Goal: Task Accomplishment & Management: Manage account settings

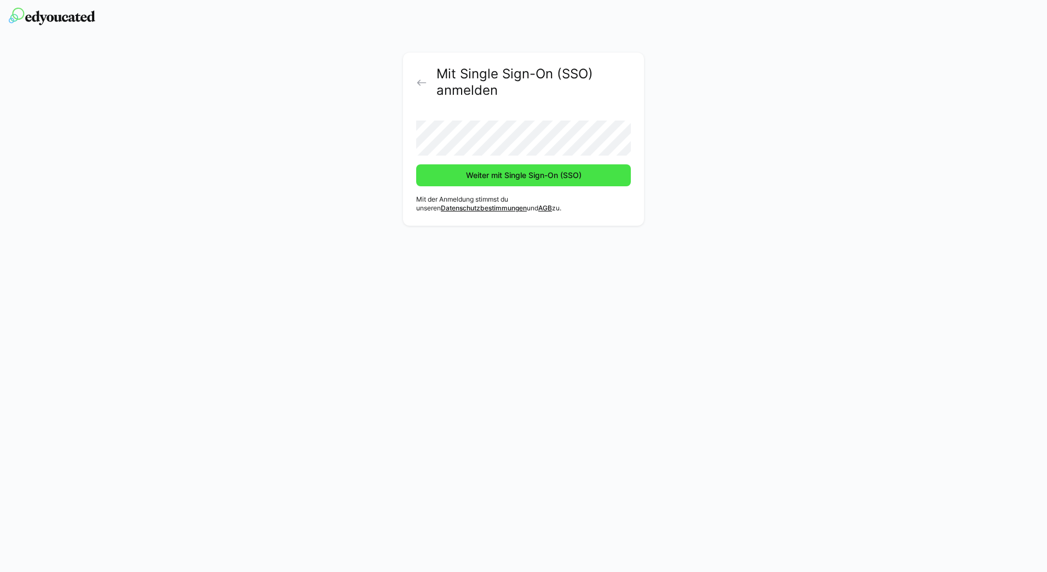
click at [524, 177] on span "Weiter mit Single Sign-On (SSO)" at bounding box center [523, 175] width 119 height 11
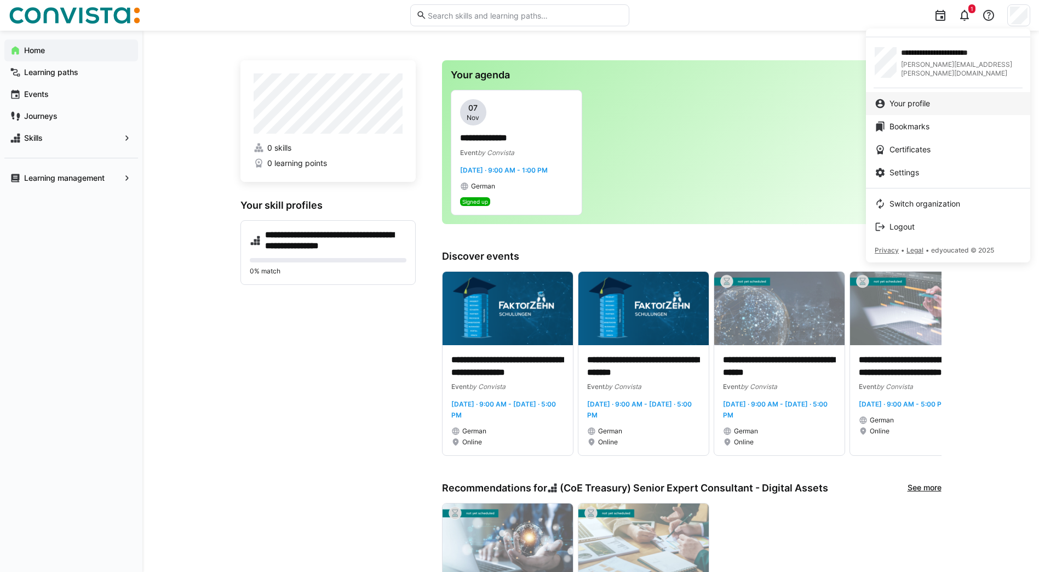
click at [935, 103] on div "Your profile" at bounding box center [948, 103] width 147 height 11
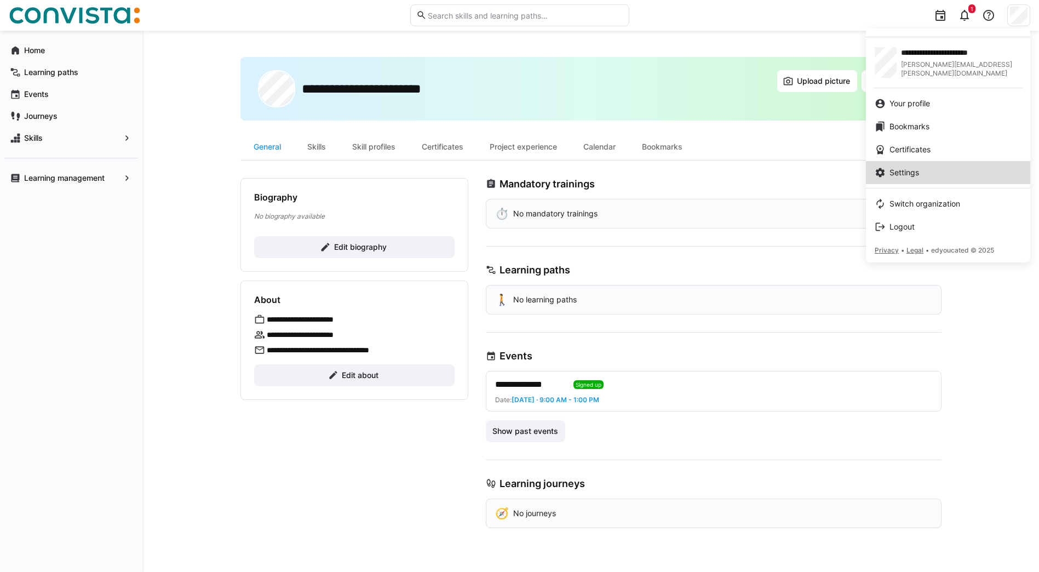
click at [911, 175] on span "Settings" at bounding box center [904, 172] width 30 height 11
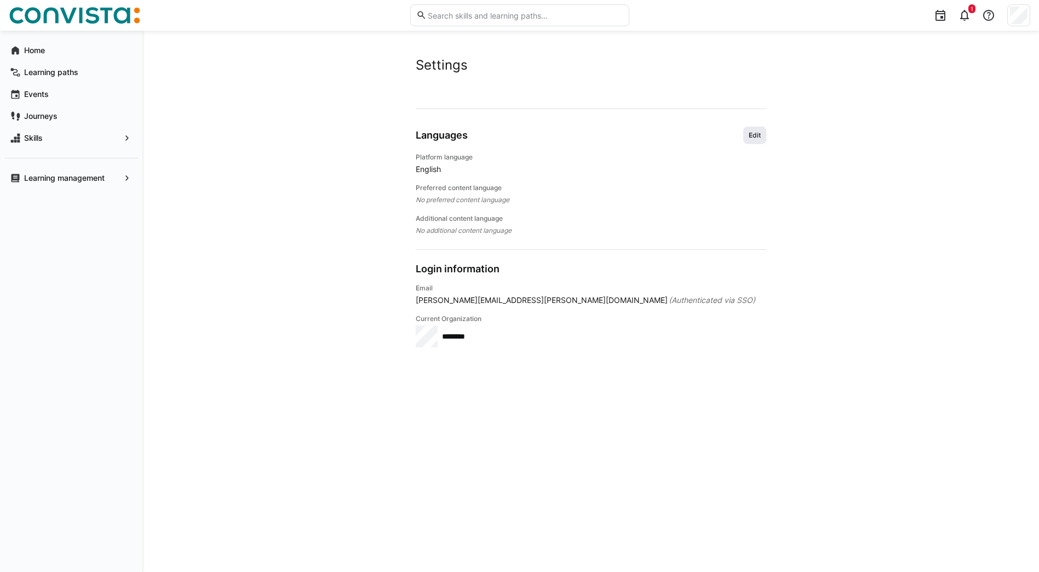
click at [750, 137] on span "Edit" at bounding box center [755, 135] width 14 height 9
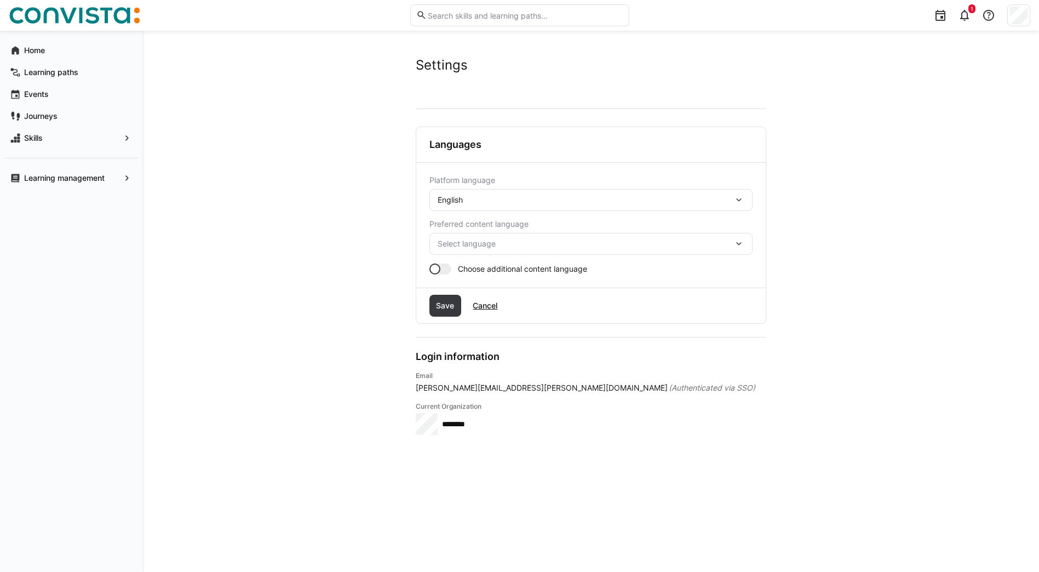
click at [738, 198] on eds-icon at bounding box center [738, 199] width 11 height 11
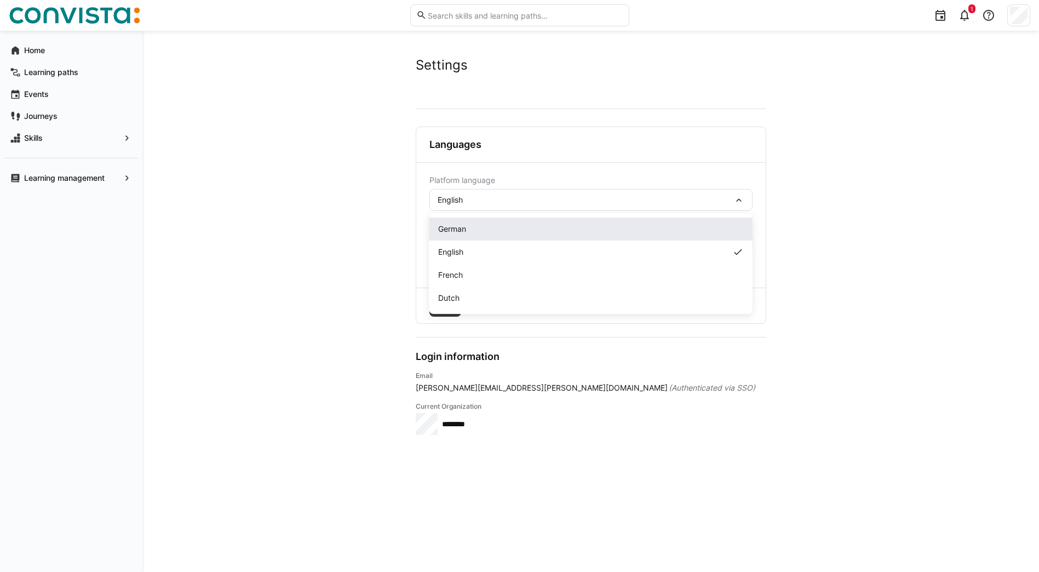
click at [518, 229] on div "German" at bounding box center [591, 228] width 306 height 11
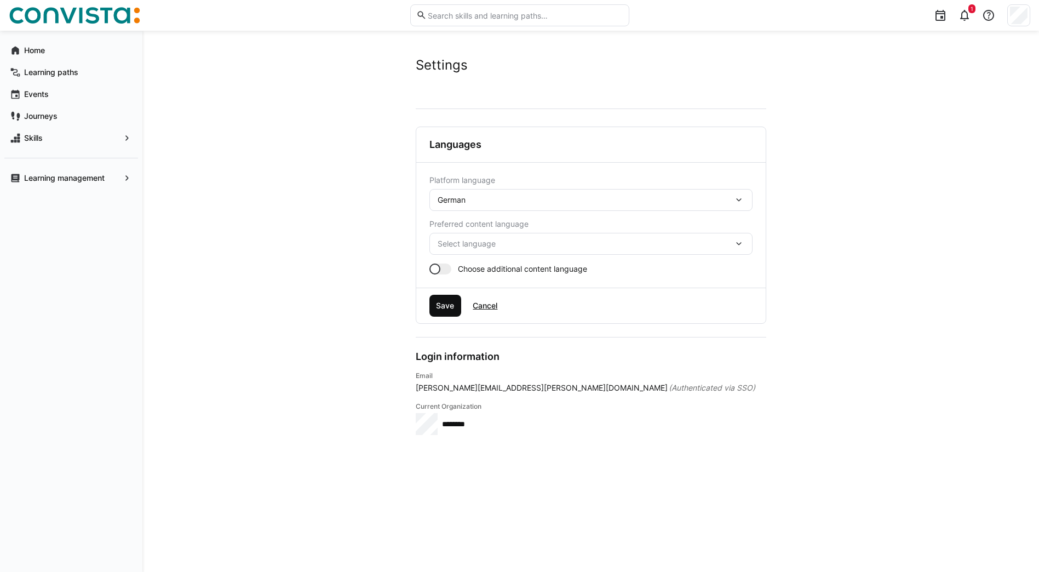
click at [443, 305] on span "Save" at bounding box center [444, 305] width 21 height 11
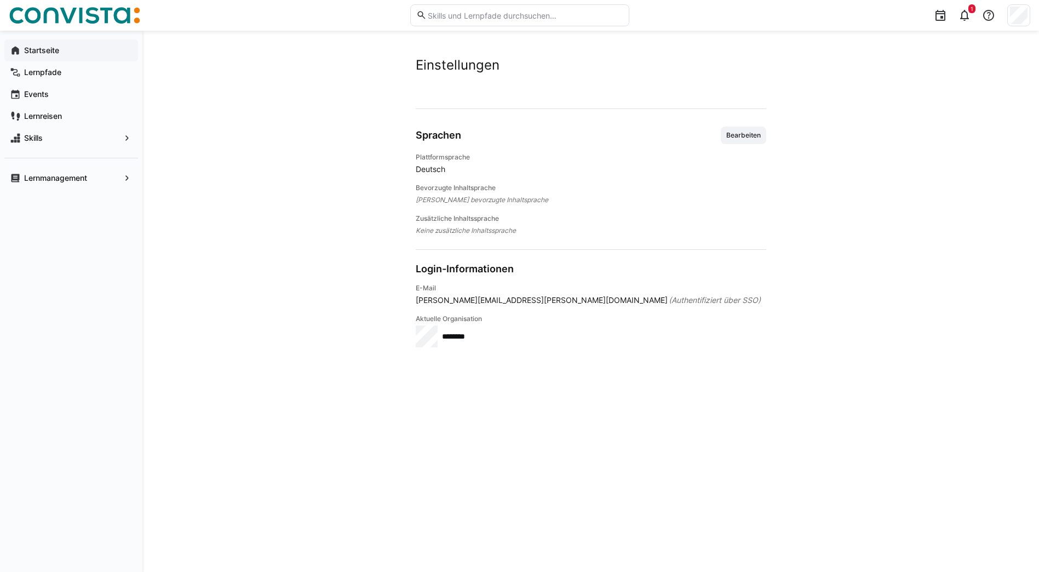
click at [0, 0] on app-navigation-label "Startseite" at bounding box center [0, 0] width 0 height 0
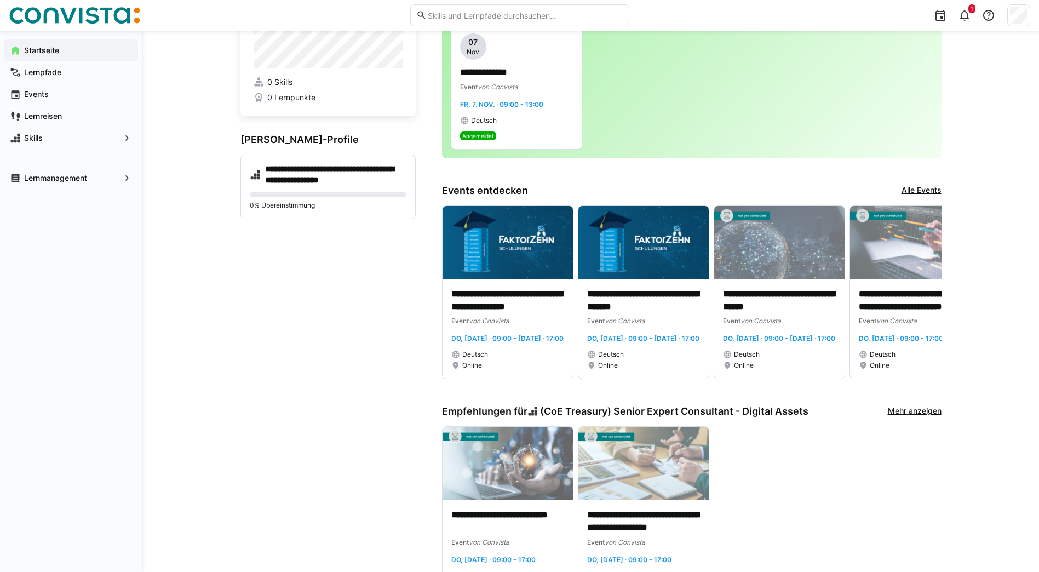
scroll to position [11, 0]
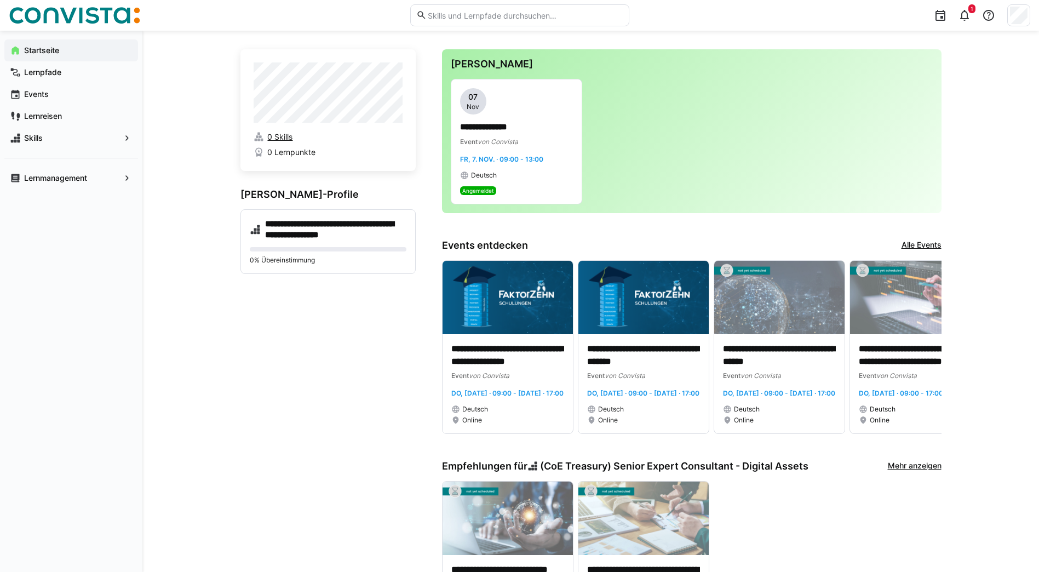
click at [285, 137] on span "0 Skills" at bounding box center [279, 136] width 25 height 11
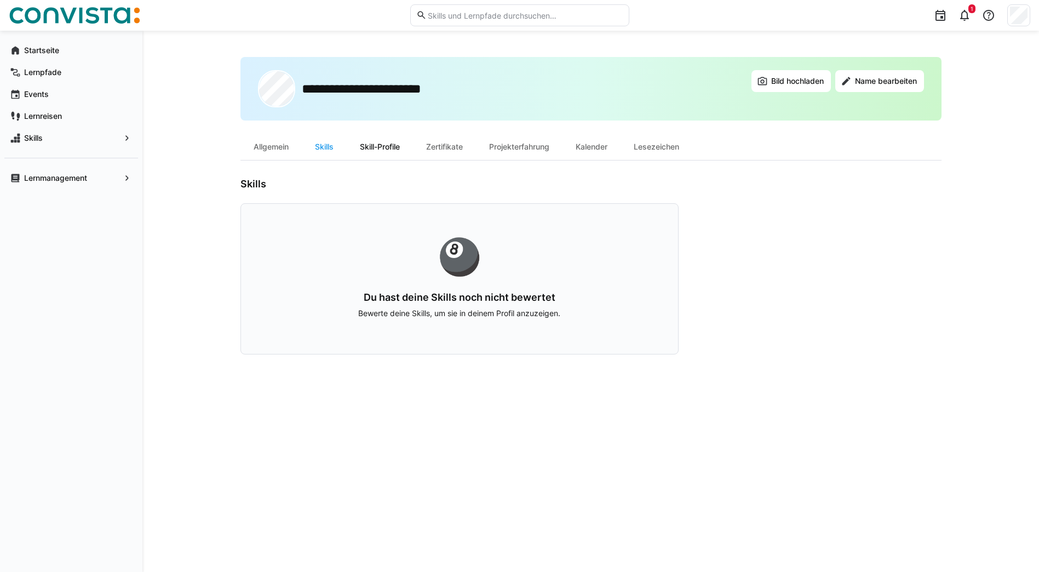
click at [384, 148] on div "Skill-Profile" at bounding box center [380, 147] width 66 height 26
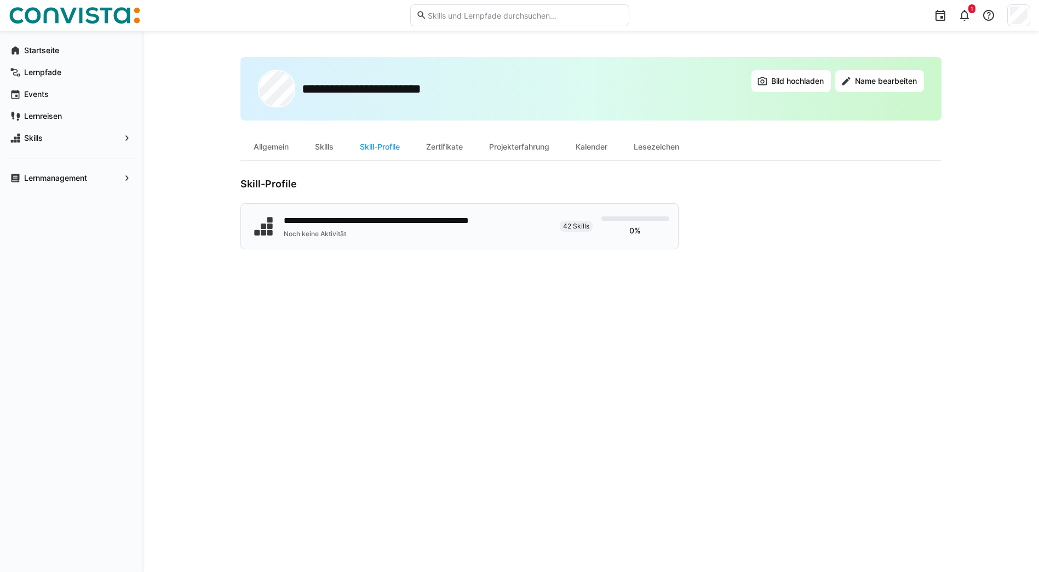
click at [566, 225] on span "42 Skills" at bounding box center [576, 226] width 26 height 9
click at [461, 148] on div "Zertifikate" at bounding box center [444, 147] width 63 height 26
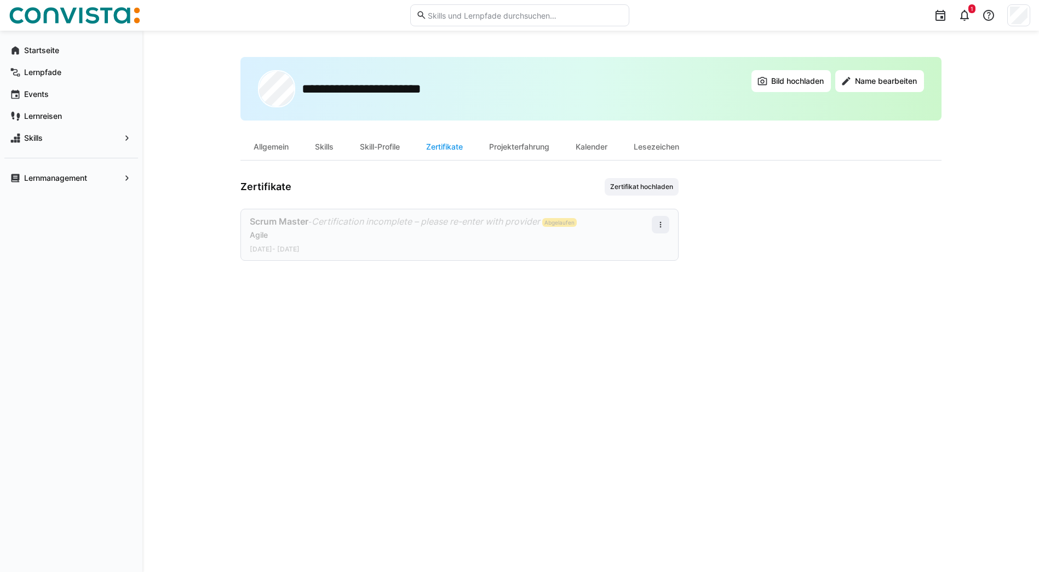
click at [569, 222] on span "Abgelaufen" at bounding box center [559, 222] width 30 height 7
click at [751, 243] on app-user-profile-inner-container "Zertifikate Zertifikat hochladen Scrum Master - Certification incomplete – plea…" at bounding box center [590, 219] width 701 height 83
click at [652, 185] on span "Zertifikat hochladen" at bounding box center [641, 186] width 65 height 9
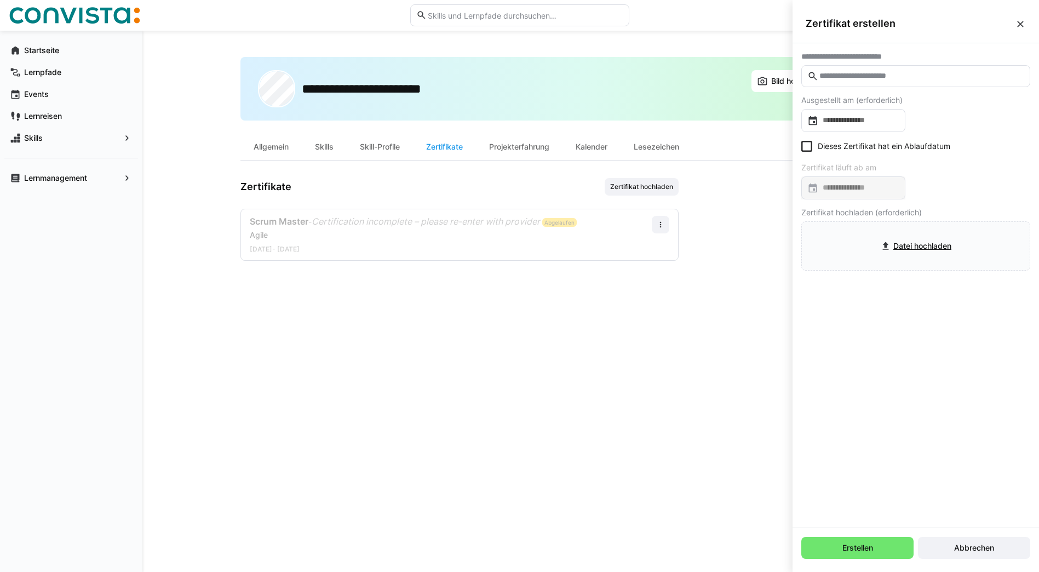
click at [730, 427] on div "**********" at bounding box center [590, 301] width 701 height 489
click at [981, 549] on span "Abbrechen" at bounding box center [973, 547] width 43 height 11
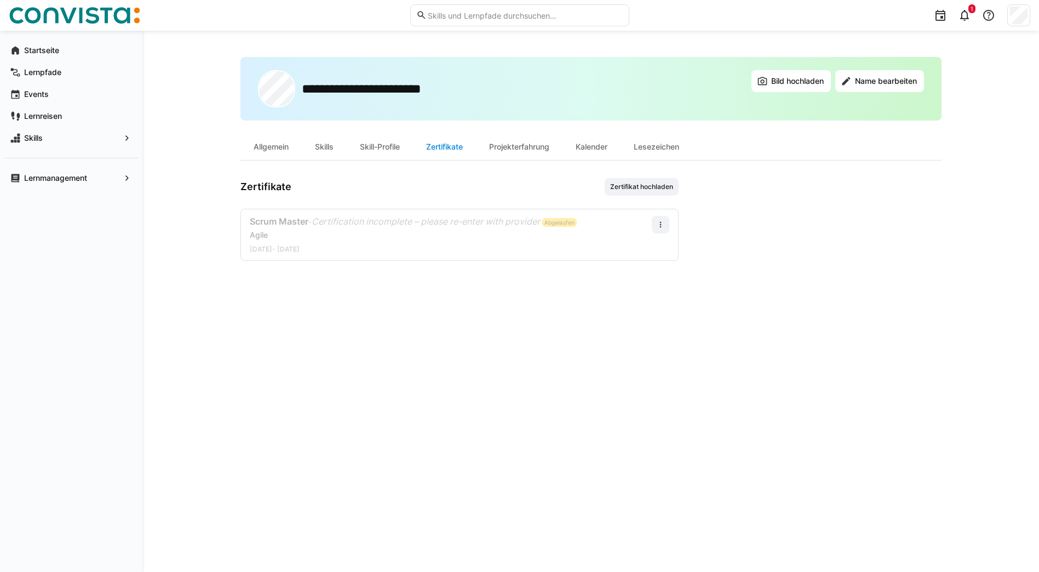
click at [458, 145] on div "Zertifikate" at bounding box center [444, 147] width 63 height 26
click at [368, 146] on div "Skill-Profile" at bounding box center [380, 147] width 66 height 26
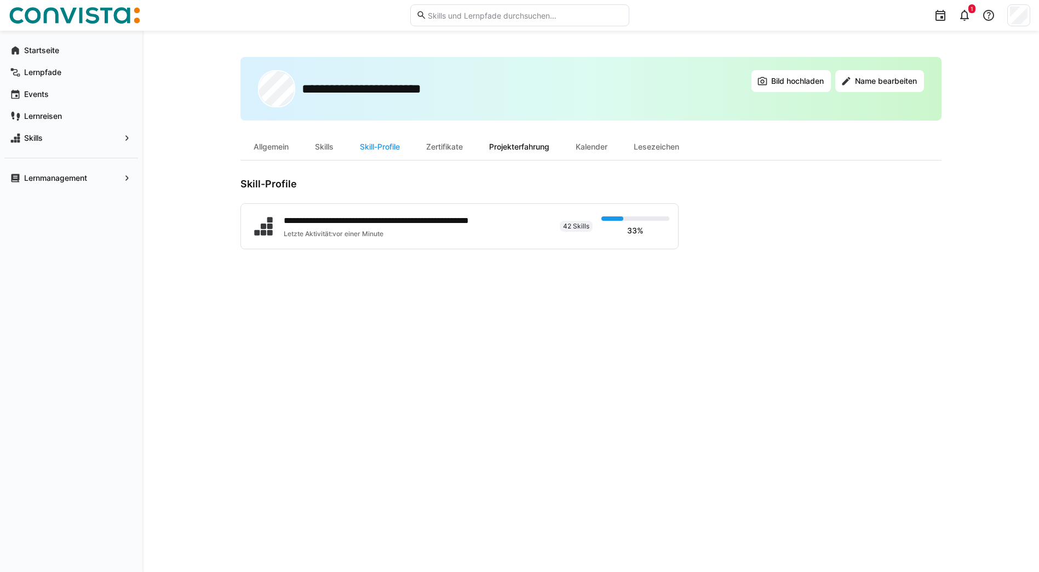
click at [531, 146] on div "Projekterfahrung" at bounding box center [519, 147] width 87 height 26
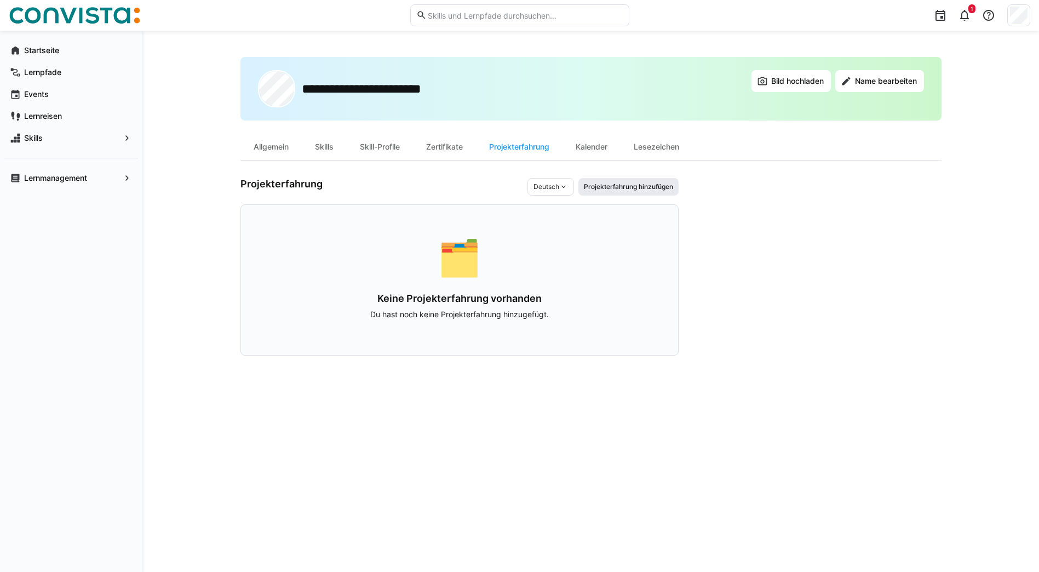
click at [617, 189] on span "Projekterfahrung hinzufügen" at bounding box center [628, 186] width 91 height 9
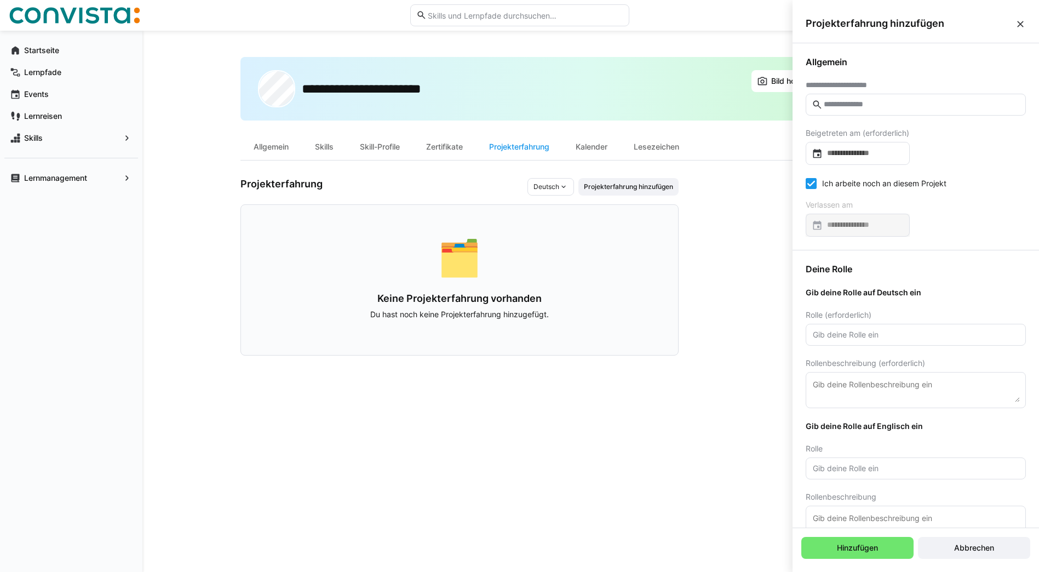
scroll to position [161, 0]
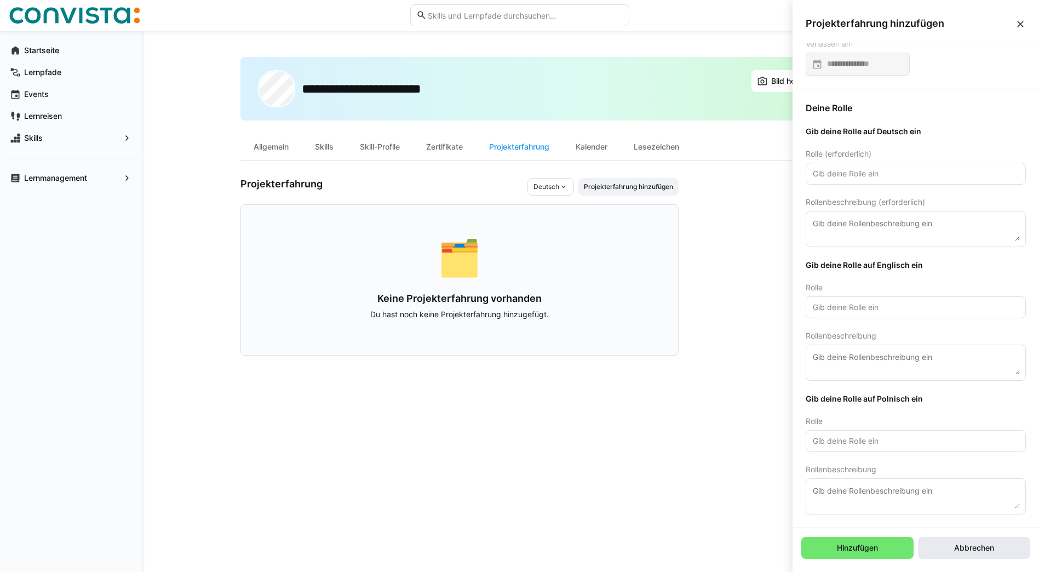
click at [984, 552] on span "Abbrechen" at bounding box center [973, 547] width 43 height 11
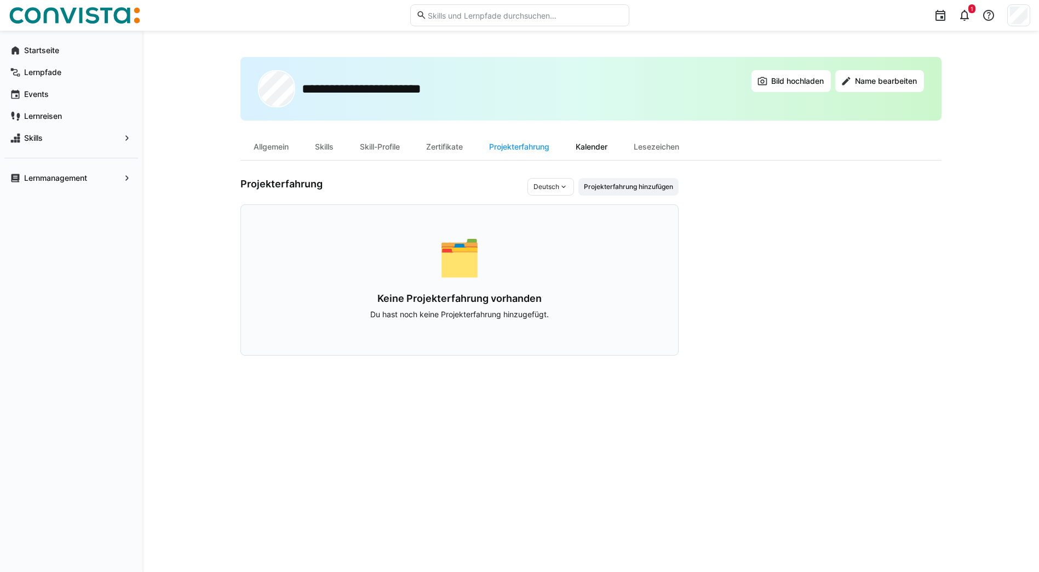
click at [604, 145] on div "Kalender" at bounding box center [591, 147] width 58 height 26
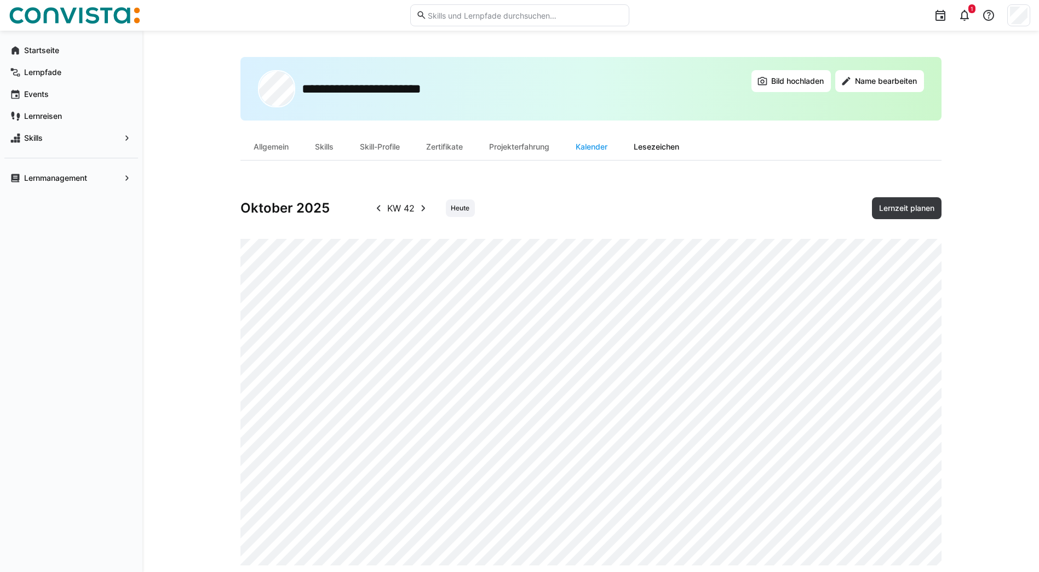
click at [675, 145] on div "Lesezeichen" at bounding box center [657, 147] width 72 height 26
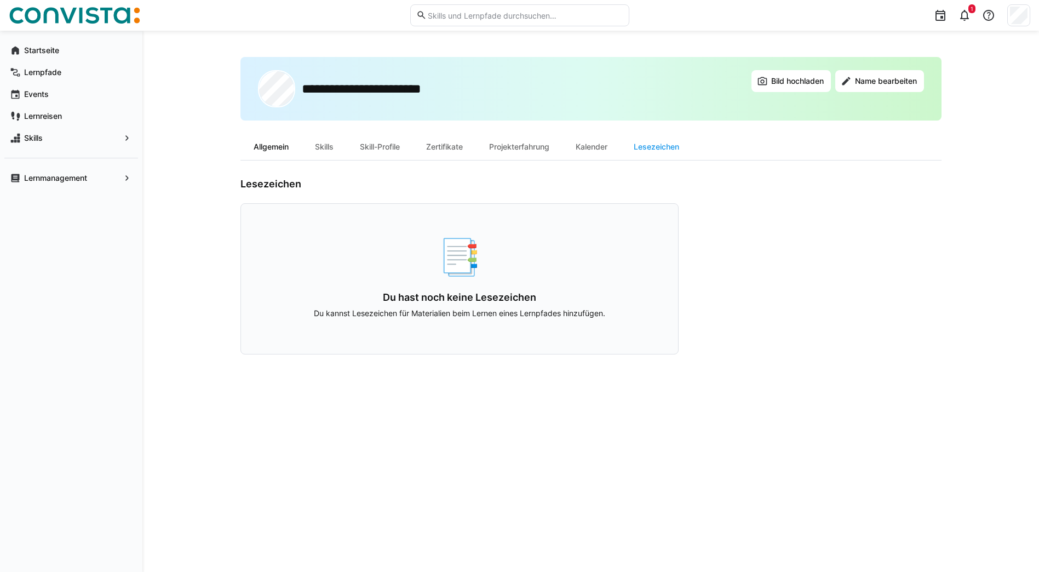
click at [274, 146] on div "Allgemein" at bounding box center [270, 147] width 61 height 26
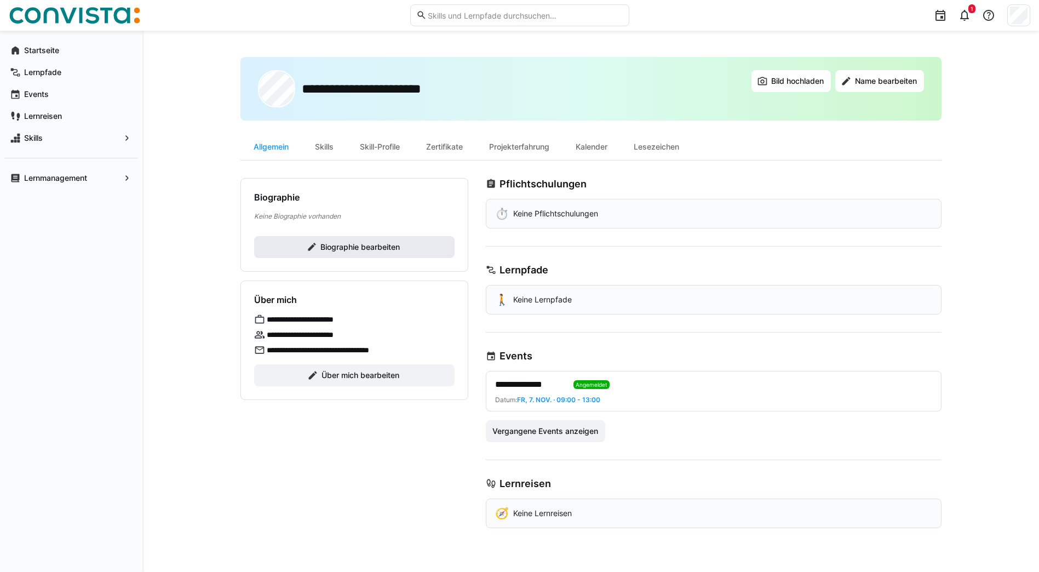
click at [377, 248] on span "Biographie bearbeiten" at bounding box center [360, 247] width 83 height 11
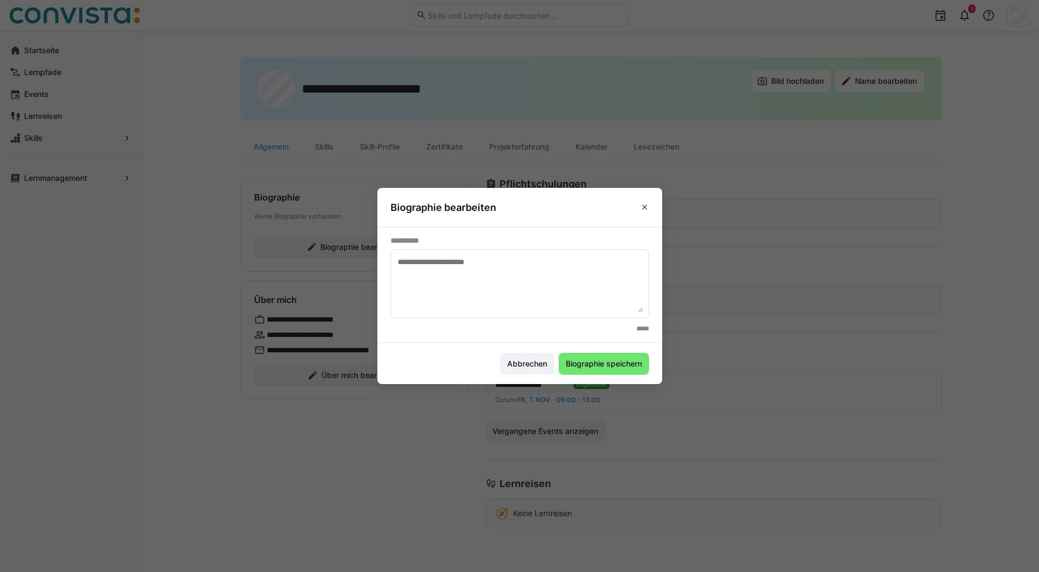
click at [465, 265] on textarea at bounding box center [520, 283] width 246 height 57
click at [526, 366] on span "Abbrechen" at bounding box center [527, 363] width 43 height 11
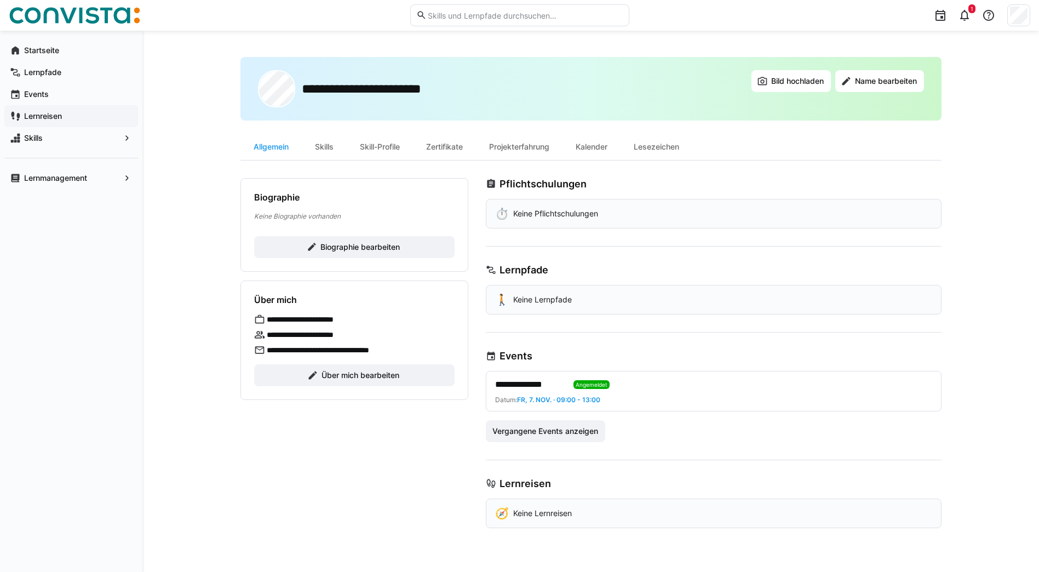
click at [0, 0] on app-navigation-label "Lernreisen" at bounding box center [0, 0] width 0 height 0
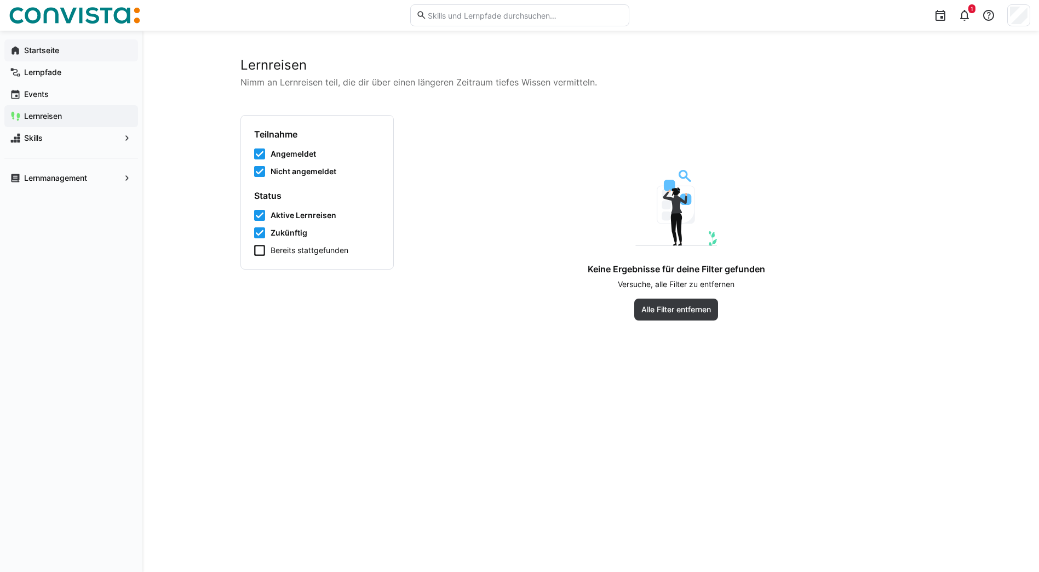
click at [53, 44] on div "Startseite" at bounding box center [71, 50] width 134 height 22
